Goal: Task Accomplishment & Management: Manage account settings

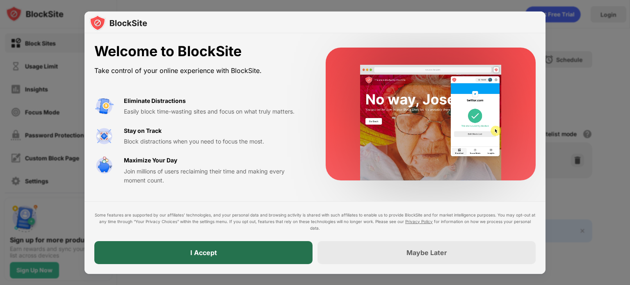
click at [250, 249] on div "I Accept" at bounding box center [203, 252] width 218 height 23
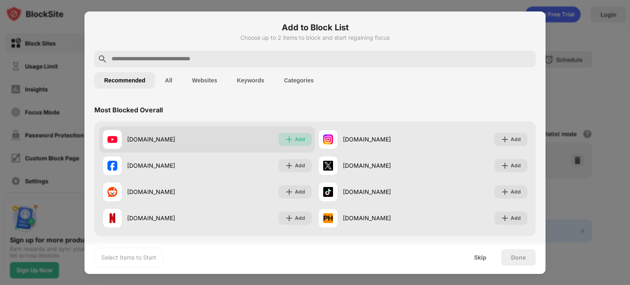
click at [287, 136] on img at bounding box center [289, 139] width 8 height 8
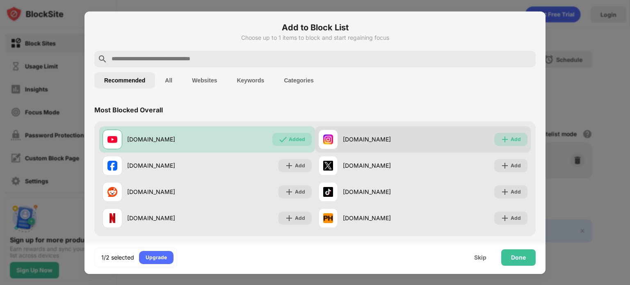
click at [494, 137] on div "Add" at bounding box center [510, 139] width 33 height 13
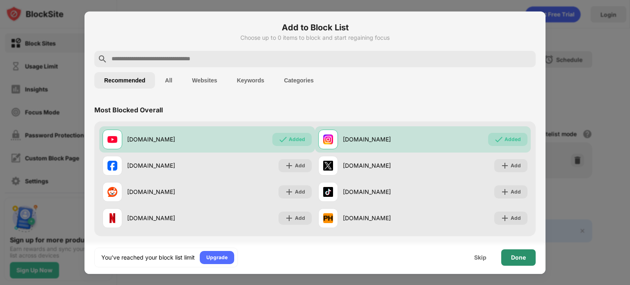
click at [528, 256] on div "Done" at bounding box center [518, 257] width 34 height 16
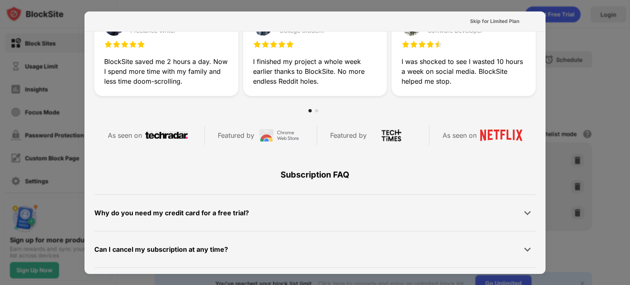
scroll to position [383, 0]
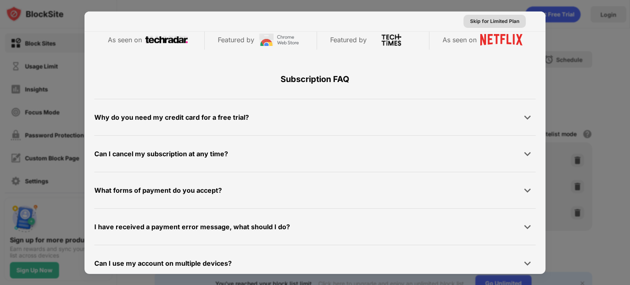
click at [509, 18] on div "Skip for Limited Plan" at bounding box center [494, 21] width 49 height 8
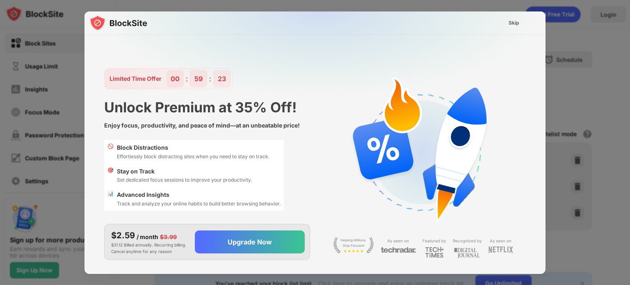
scroll to position [0, 0]
click at [517, 19] on div "Skip" at bounding box center [513, 23] width 11 height 8
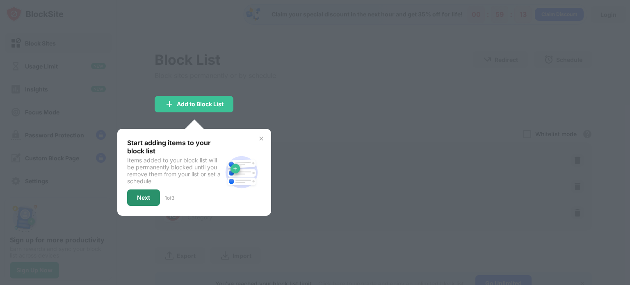
click at [140, 196] on div "Next" at bounding box center [143, 197] width 13 height 7
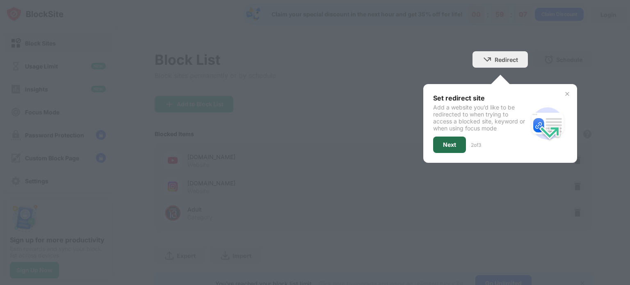
click at [443, 141] on div "Next" at bounding box center [449, 144] width 13 height 7
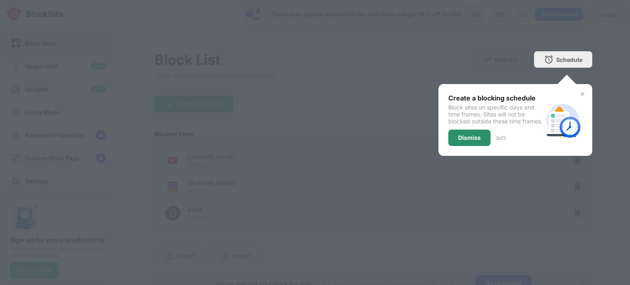
click at [456, 146] on div "Dismiss" at bounding box center [469, 138] width 42 height 16
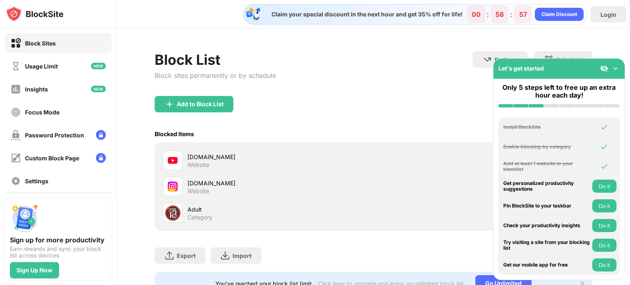
click at [456, 112] on div "Add to Block List" at bounding box center [373, 111] width 437 height 30
click at [616, 68] on img at bounding box center [615, 68] width 8 height 8
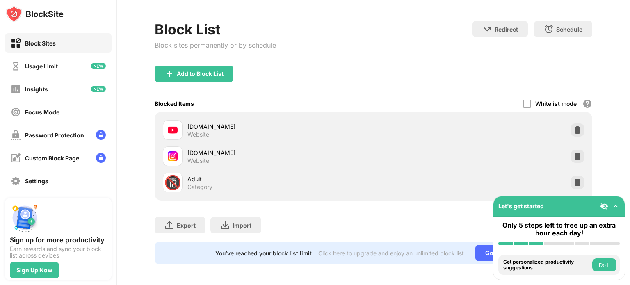
scroll to position [38, 0]
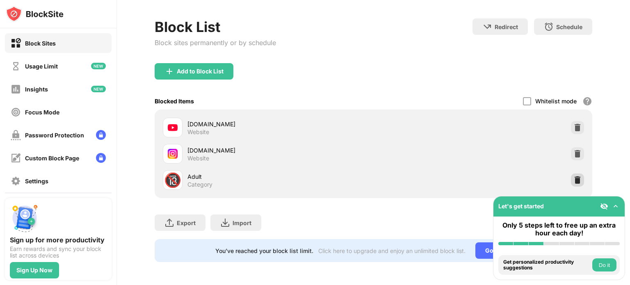
click at [573, 176] on img at bounding box center [577, 180] width 8 height 8
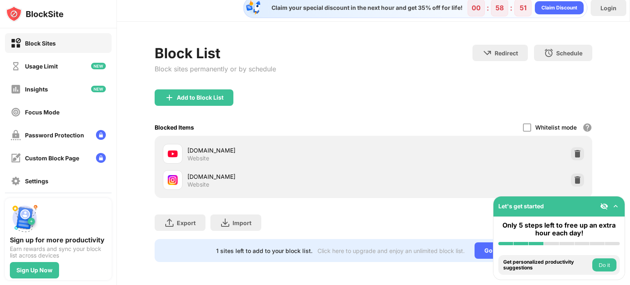
scroll to position [12, 0]
click at [60, 66] on div "Usage Limit" at bounding box center [58, 66] width 107 height 20
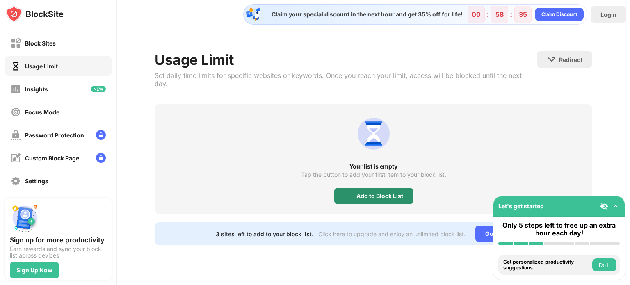
click at [349, 191] on img at bounding box center [349, 196] width 10 height 10
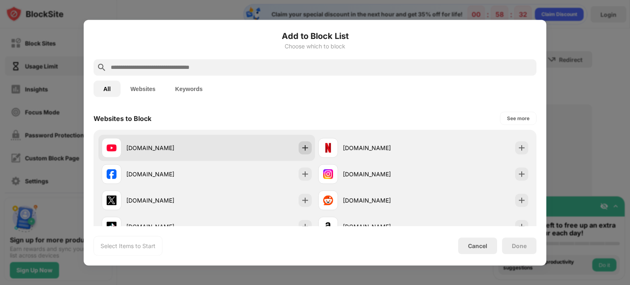
click at [301, 152] on div at bounding box center [304, 147] width 13 height 13
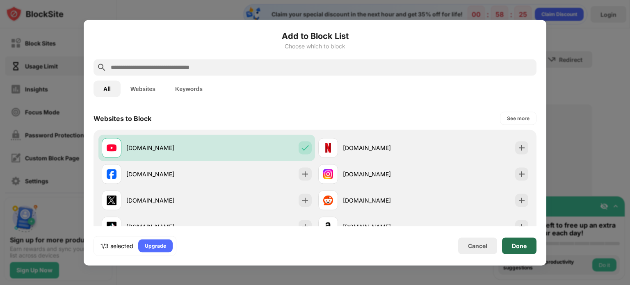
click at [515, 242] on div "Done" at bounding box center [519, 245] width 15 height 7
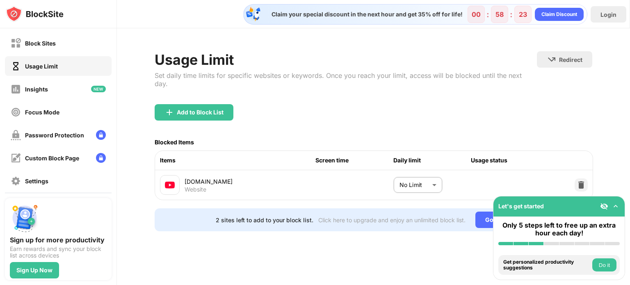
click at [440, 179] on body "Block Sites Usage Limit Insights Focus Mode Password Protection Custom Block Pa…" at bounding box center [315, 142] width 630 height 285
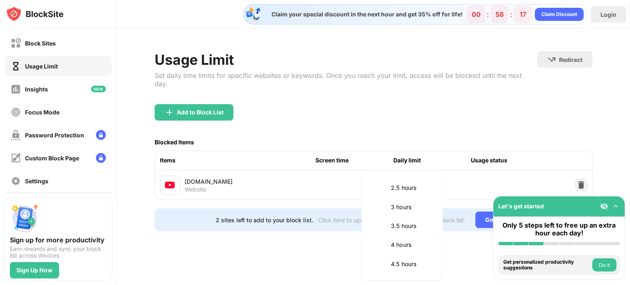
scroll to position [248, 0]
click at [425, 206] on p "2 hours" at bounding box center [412, 208] width 42 height 9
type input "***"
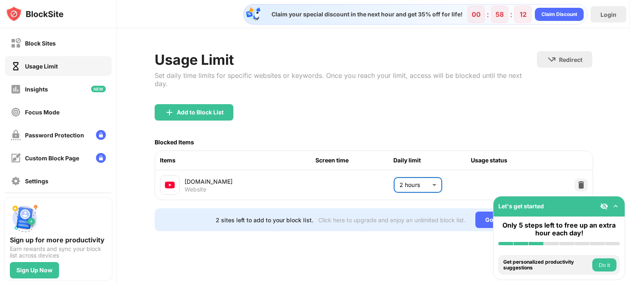
click at [564, 211] on div "Let's get started" at bounding box center [558, 206] width 131 height 20
click at [605, 206] on img at bounding box center [604, 206] width 8 height 8
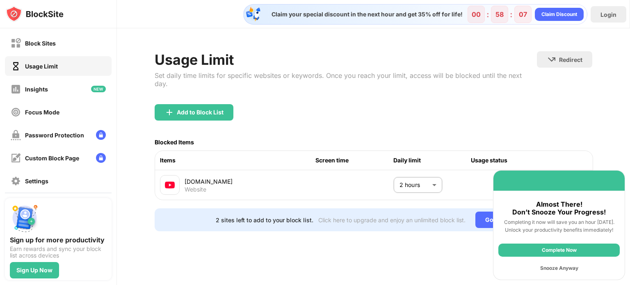
click at [564, 269] on div "Snooze Anyway" at bounding box center [558, 268] width 121 height 13
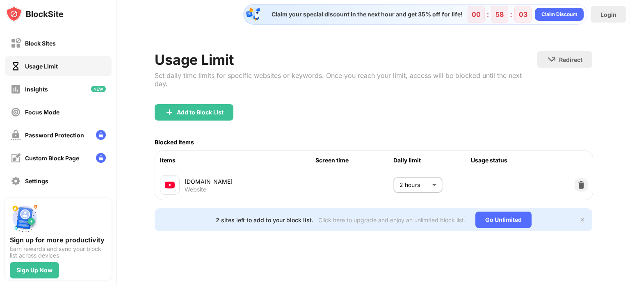
click at [584, 216] on img at bounding box center [582, 219] width 7 height 7
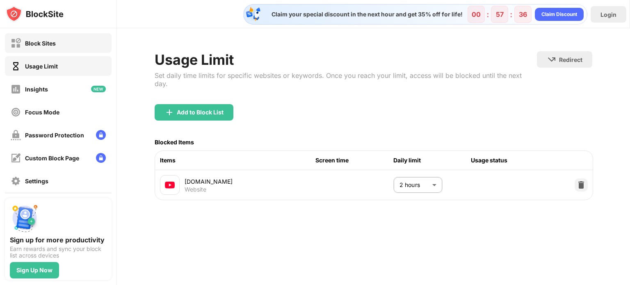
click at [55, 49] on div "Block Sites" at bounding box center [58, 43] width 107 height 20
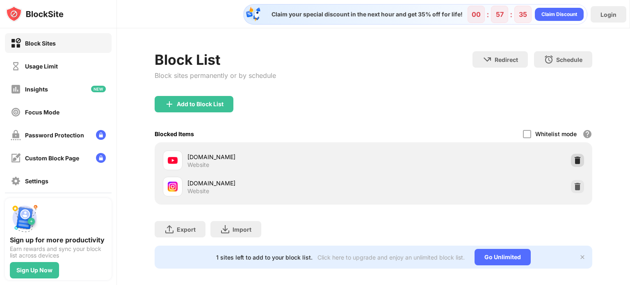
click at [574, 160] on img at bounding box center [577, 160] width 8 height 8
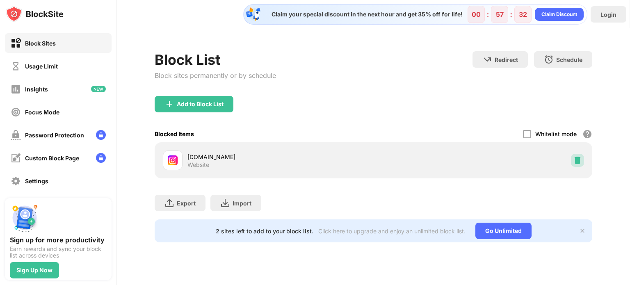
click at [579, 160] on img at bounding box center [577, 160] width 8 height 8
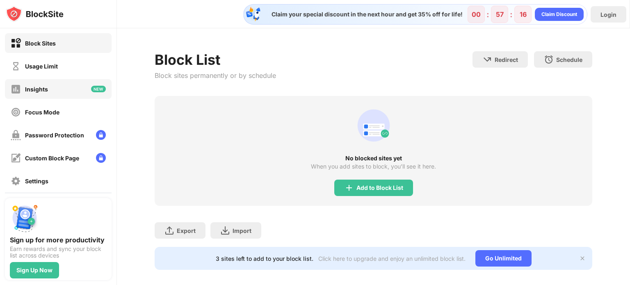
click at [50, 85] on div "Insights" at bounding box center [58, 89] width 107 height 20
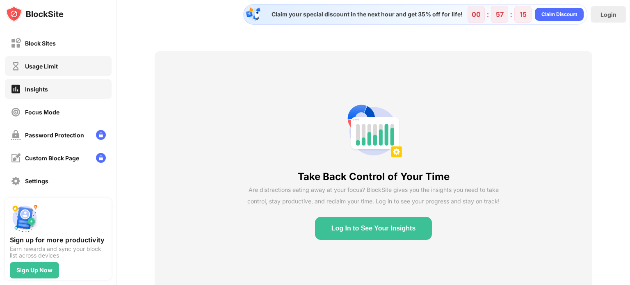
click at [61, 65] on div "Usage Limit" at bounding box center [58, 66] width 107 height 20
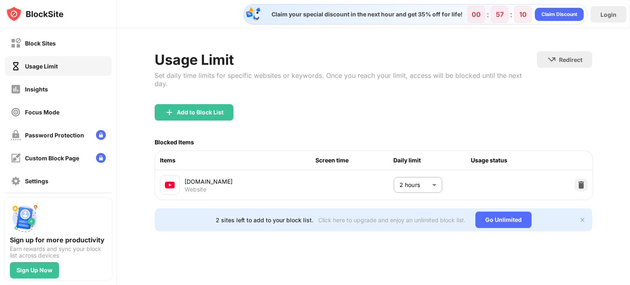
click at [474, 170] on div "[DOMAIN_NAME] Website 2 hours *** ​" at bounding box center [373, 185] width 437 height 30
click at [317, 175] on div "[DOMAIN_NAME] Website 2 hours *** ​" at bounding box center [373, 185] width 437 height 30
click at [50, 118] on div "Focus Mode" at bounding box center [58, 112] width 107 height 20
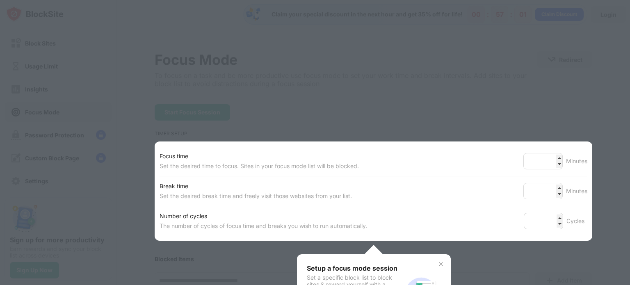
click at [355, 114] on div at bounding box center [315, 142] width 630 height 285
click at [440, 265] on img at bounding box center [440, 264] width 7 height 7
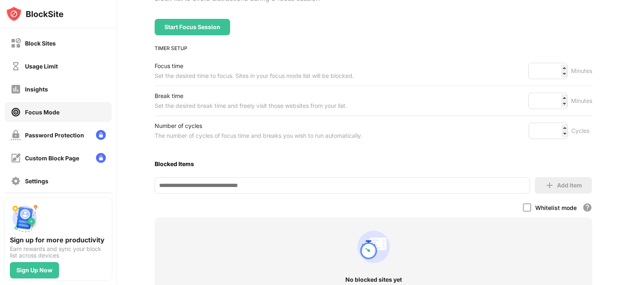
scroll to position [75, 0]
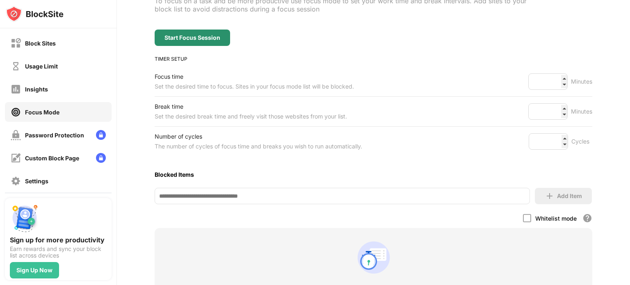
click at [179, 36] on div "Start Focus Session" at bounding box center [192, 37] width 56 height 7
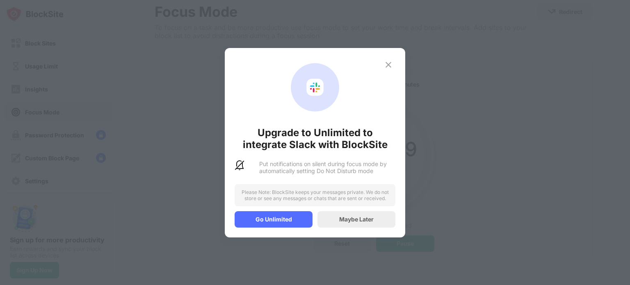
scroll to position [53, 0]
click at [390, 64] on img at bounding box center [388, 65] width 10 height 10
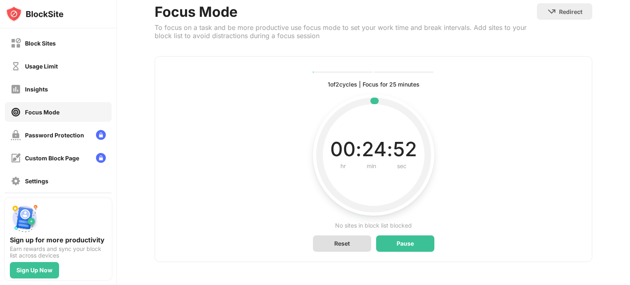
click at [352, 242] on div "Reset" at bounding box center [342, 243] width 58 height 16
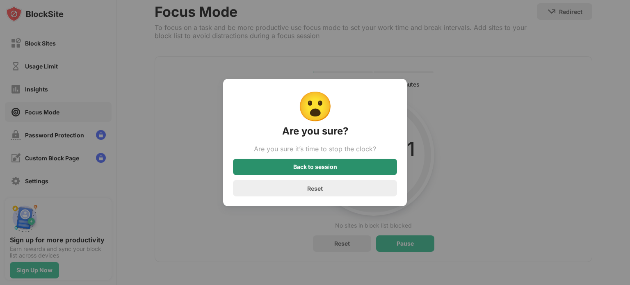
click at [336, 169] on div "Back to session" at bounding box center [315, 167] width 44 height 7
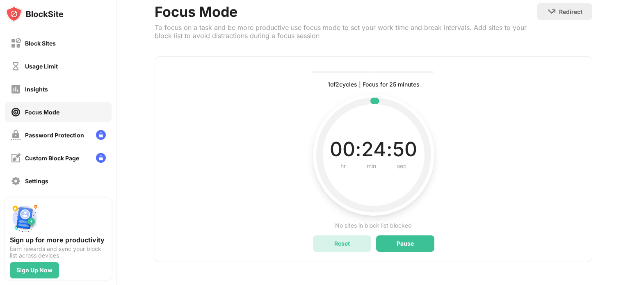
click at [337, 235] on div "Reset" at bounding box center [342, 243] width 58 height 16
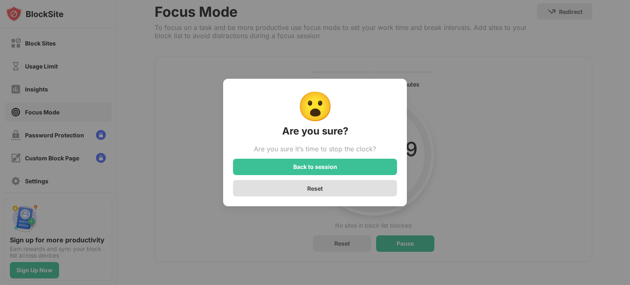
click at [333, 195] on div "Reset" at bounding box center [315, 188] width 164 height 16
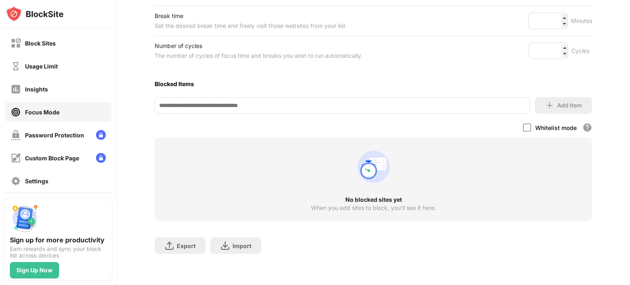
scroll to position [0, 0]
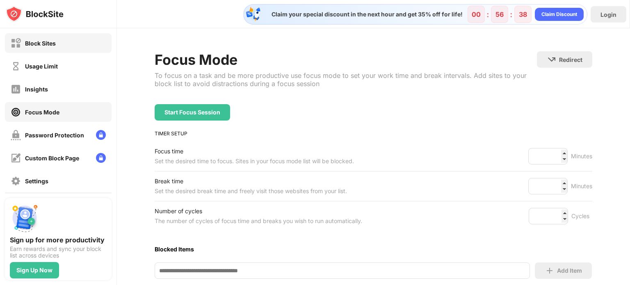
click at [53, 45] on div "Block Sites" at bounding box center [40, 43] width 31 height 7
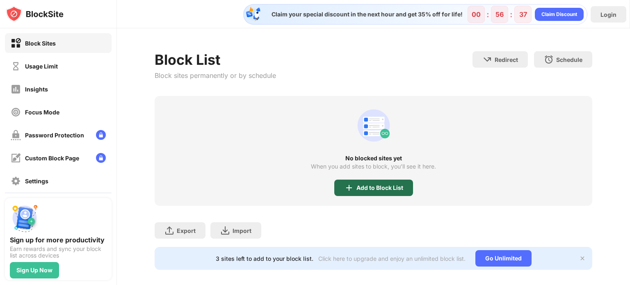
click at [369, 182] on div "Add to Block List" at bounding box center [373, 188] width 79 height 16
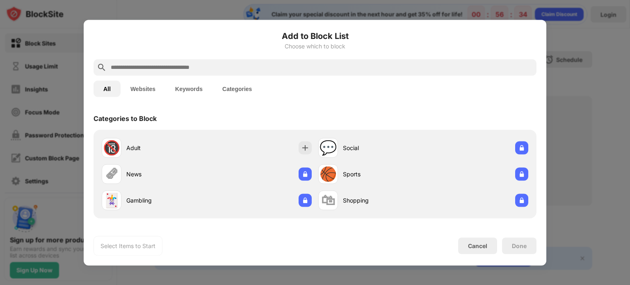
click at [210, 66] on input "text" at bounding box center [321, 67] width 423 height 10
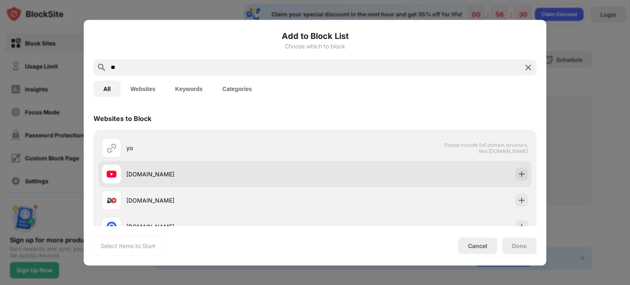
type input "**"
click at [243, 170] on div "[DOMAIN_NAME]" at bounding box center [220, 174] width 189 height 9
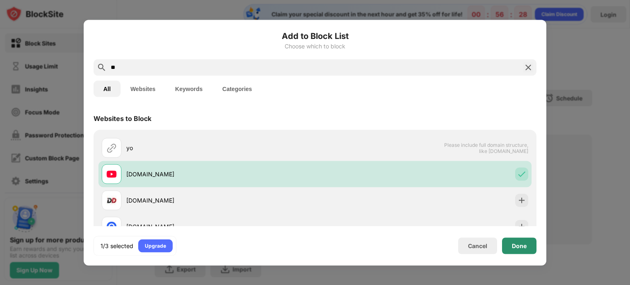
click at [518, 240] on div "Done" at bounding box center [519, 245] width 34 height 16
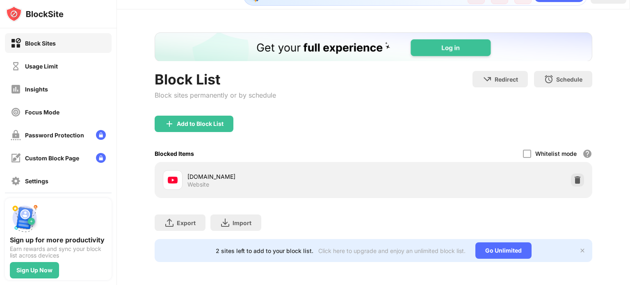
scroll to position [25, 0]
click at [211, 121] on div "Add to Block List" at bounding box center [200, 124] width 47 height 7
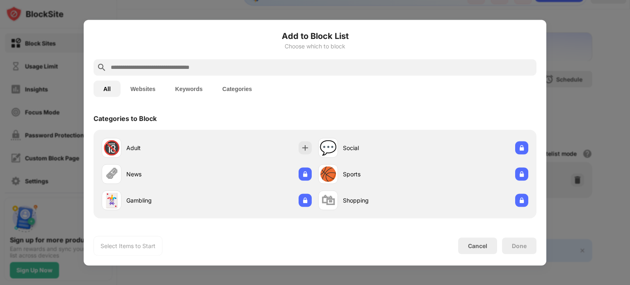
click at [151, 91] on button "Websites" at bounding box center [143, 88] width 45 height 16
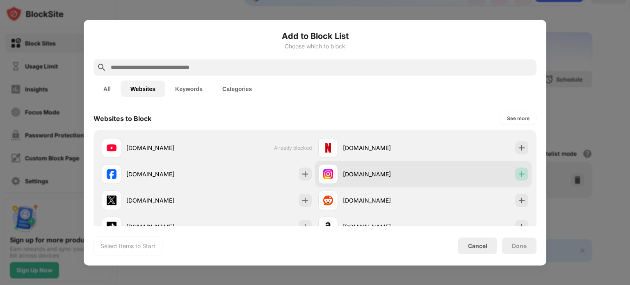
click at [517, 177] on img at bounding box center [521, 174] width 8 height 8
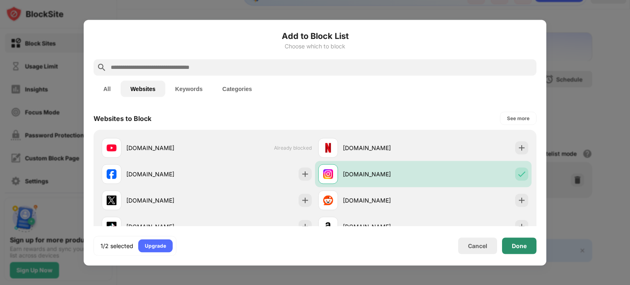
click at [520, 243] on div "Done" at bounding box center [519, 245] width 15 height 7
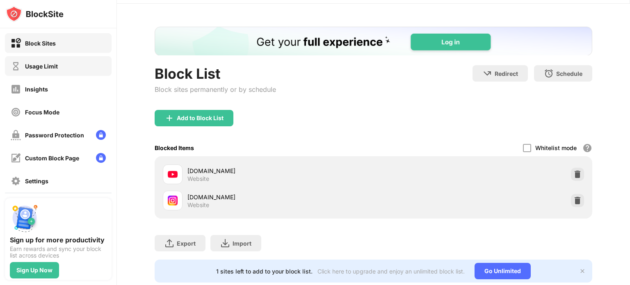
click at [60, 72] on div "Usage Limit" at bounding box center [58, 66] width 107 height 20
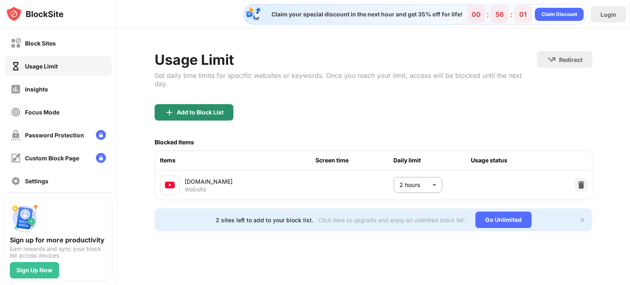
click at [171, 107] on img at bounding box center [169, 112] width 10 height 10
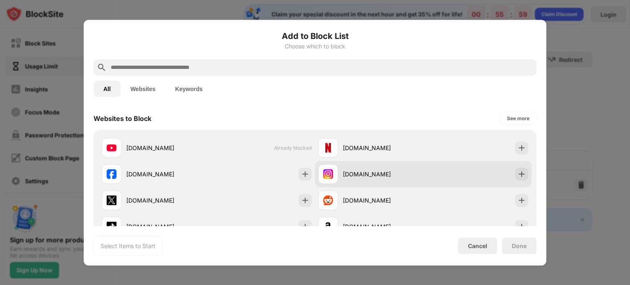
click at [374, 178] on div "[DOMAIN_NAME]" at bounding box center [383, 174] width 80 height 9
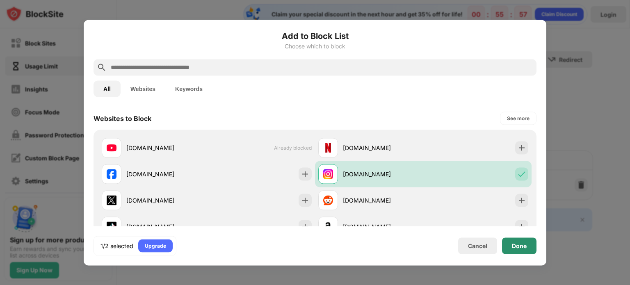
click at [522, 249] on div "Done" at bounding box center [519, 245] width 34 height 16
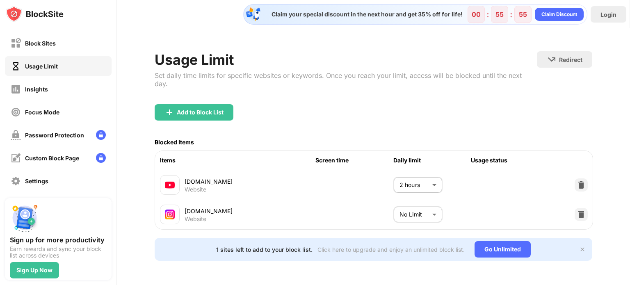
click at [431, 203] on body "Block Sites Usage Limit Insights Focus Mode Password Protection Custom Block Pa…" at bounding box center [315, 142] width 630 height 285
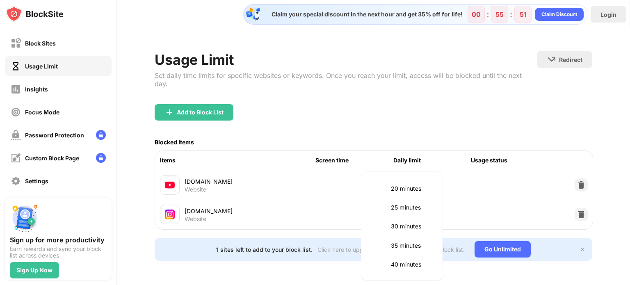
scroll to position [96, 0]
click at [408, 213] on li "30 minutes" at bounding box center [401, 207] width 71 height 19
type input "**"
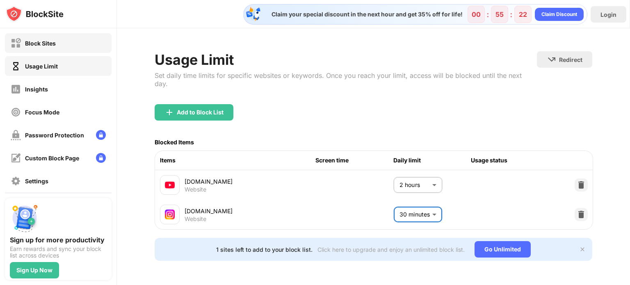
click at [29, 46] on div "Block Sites" at bounding box center [33, 43] width 45 height 10
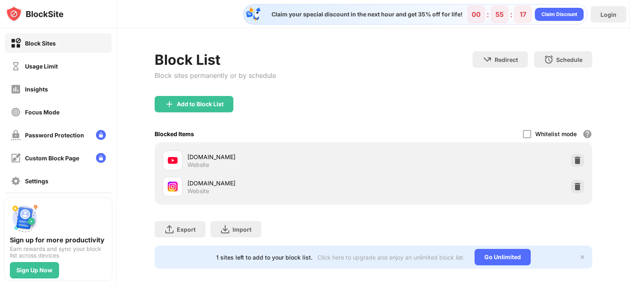
click at [379, 92] on div "Block List Block sites permanently or by schedule Redirect Choose a site to be …" at bounding box center [373, 73] width 437 height 45
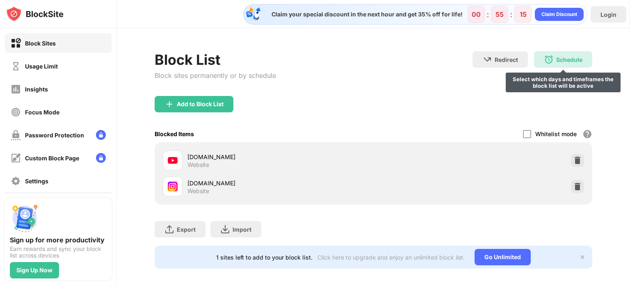
click at [544, 62] on img at bounding box center [549, 60] width 10 height 10
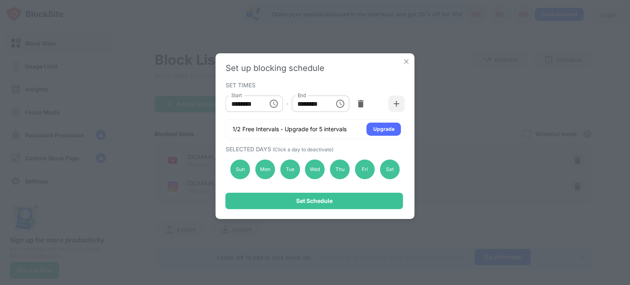
click at [408, 58] on img at bounding box center [406, 61] width 8 height 8
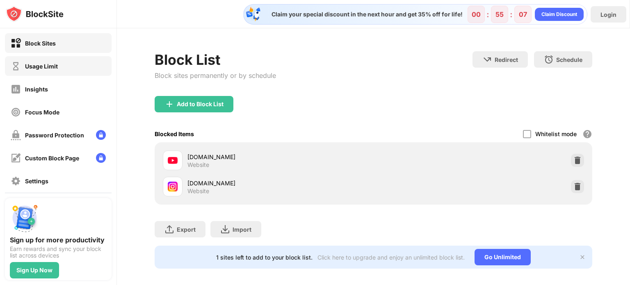
click at [69, 68] on div "Usage Limit" at bounding box center [58, 66] width 107 height 20
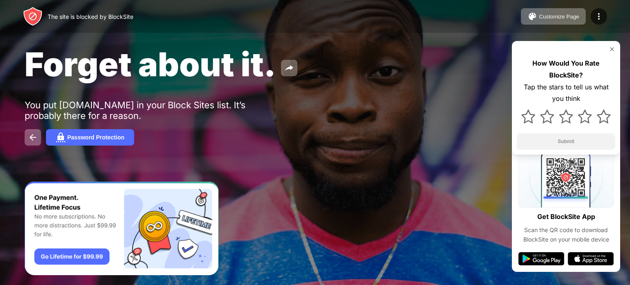
click at [612, 50] on img at bounding box center [611, 49] width 7 height 7
